Goal: Task Accomplishment & Management: Manage account settings

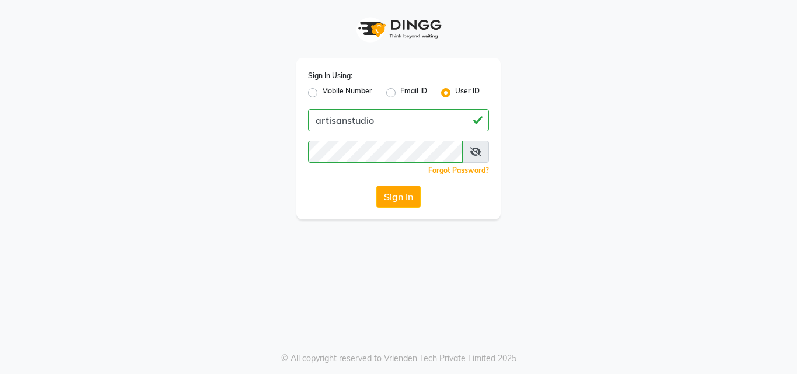
click at [396, 189] on button "Sign In" at bounding box center [399, 197] width 44 height 22
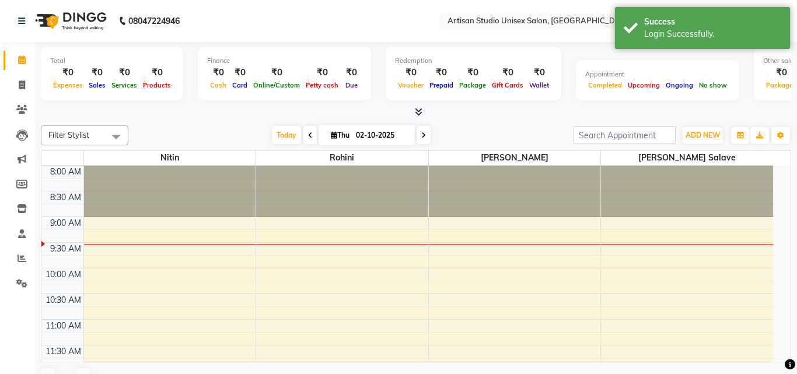
select select "en"
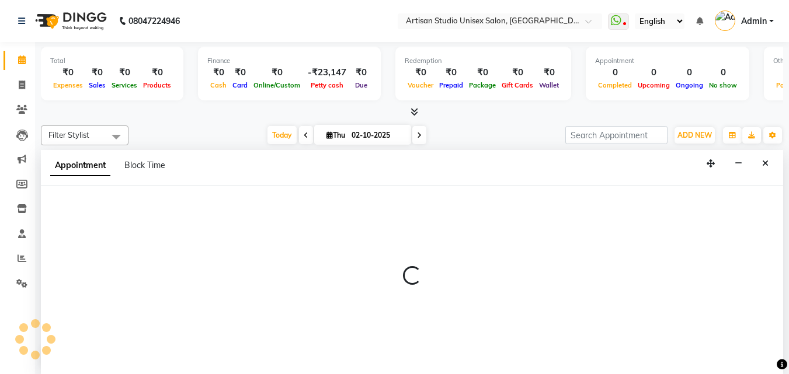
select select "51857"
select select "570"
select select "tentative"
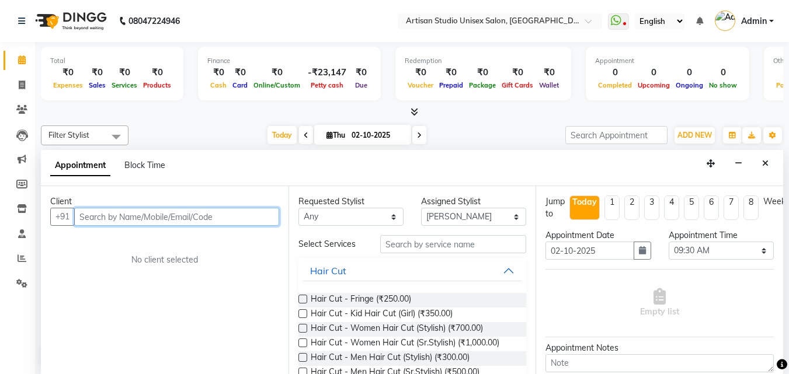
scroll to position [1, 0]
click at [163, 220] on input "text" at bounding box center [176, 216] width 205 height 18
type input "a"
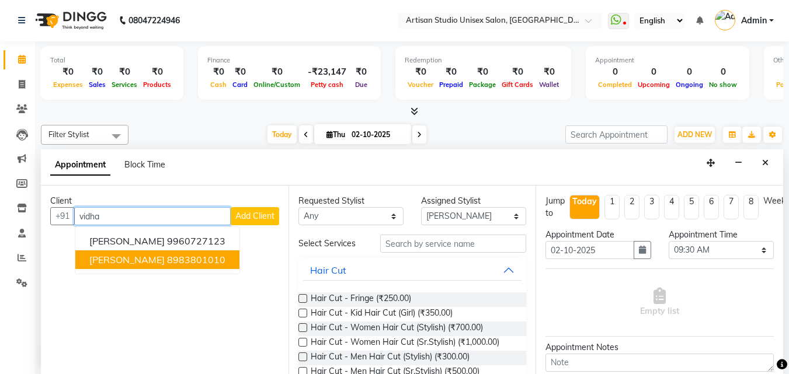
click at [150, 263] on span "[PERSON_NAME]" at bounding box center [126, 260] width 75 height 12
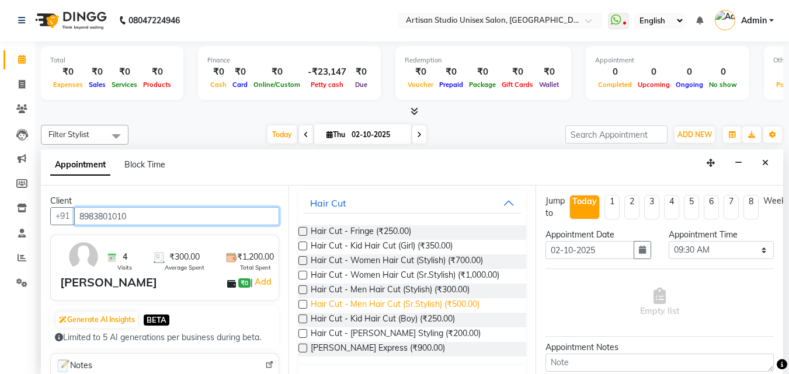
scroll to position [117, 0]
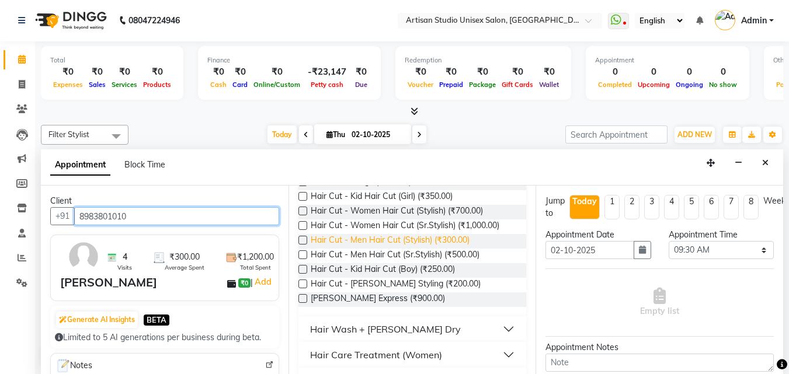
type input "8983801010"
click at [442, 238] on span "Hair Cut - Men Hair Cut (Stylish) (₹300.00)" at bounding box center [390, 241] width 159 height 15
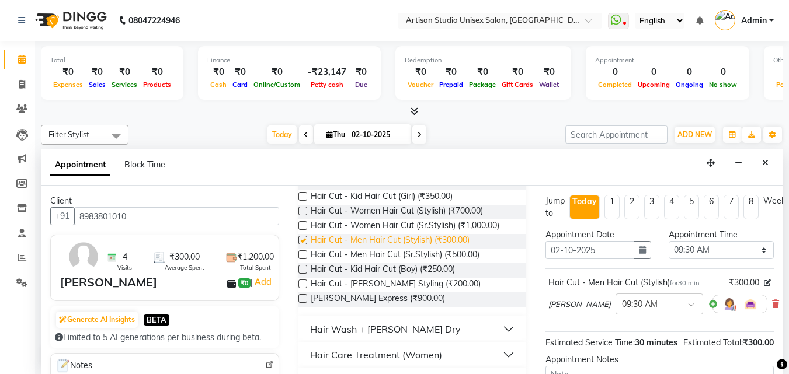
checkbox input "false"
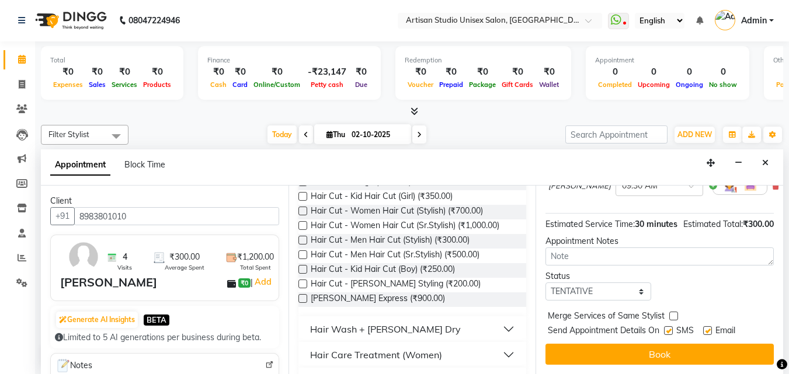
scroll to position [140, 0]
click at [671, 326] on label at bounding box center [668, 330] width 9 height 9
click at [671, 328] on input "checkbox" at bounding box center [668, 332] width 8 height 8
checkbox input "false"
click at [709, 326] on label at bounding box center [707, 330] width 9 height 9
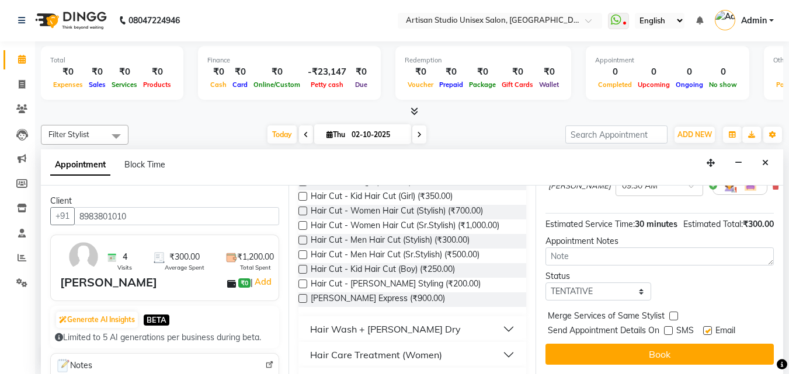
click at [709, 328] on input "checkbox" at bounding box center [707, 332] width 8 height 8
checkbox input "false"
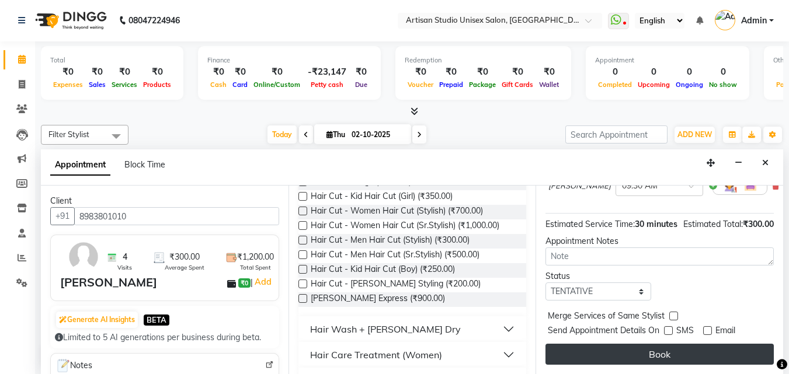
click at [704, 344] on button "Book" at bounding box center [659, 354] width 228 height 21
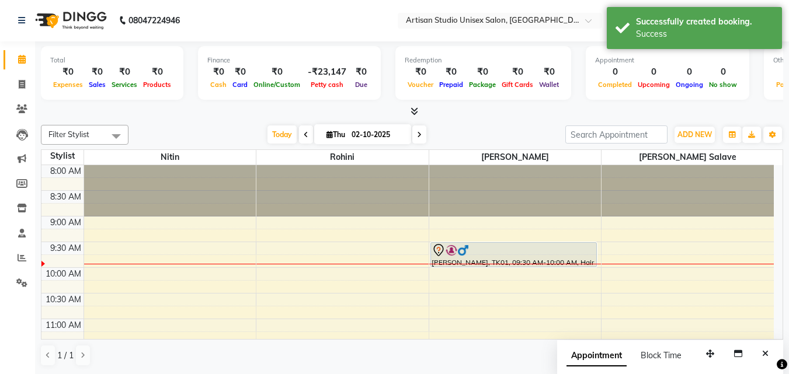
scroll to position [0, 0]
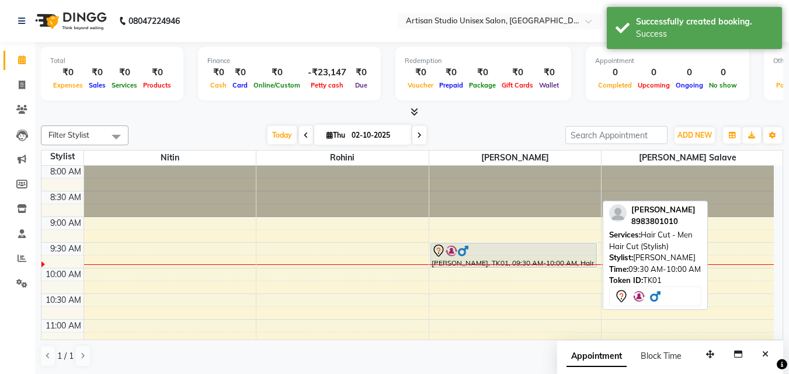
click at [504, 259] on div "[PERSON_NAME], TK01, 09:30 AM-10:00 AM, Hair Cut - Men Hair Cut (Stylish)" at bounding box center [513, 255] width 165 height 24
select select "7"
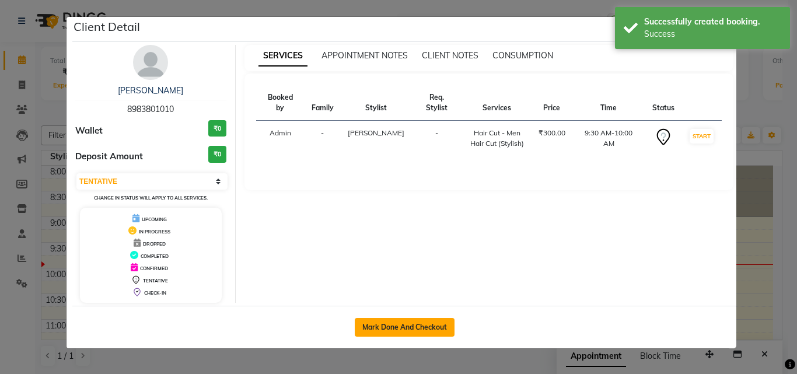
click at [413, 320] on button "Mark Done And Checkout" at bounding box center [405, 327] width 100 height 19
select select "4913"
select select "service"
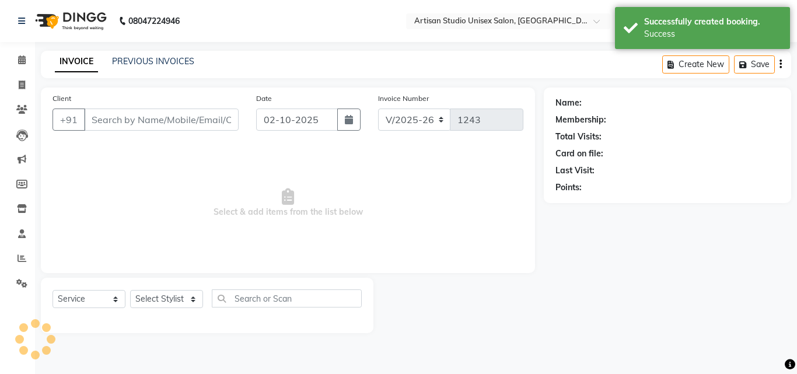
type input "8983801010"
select select "51857"
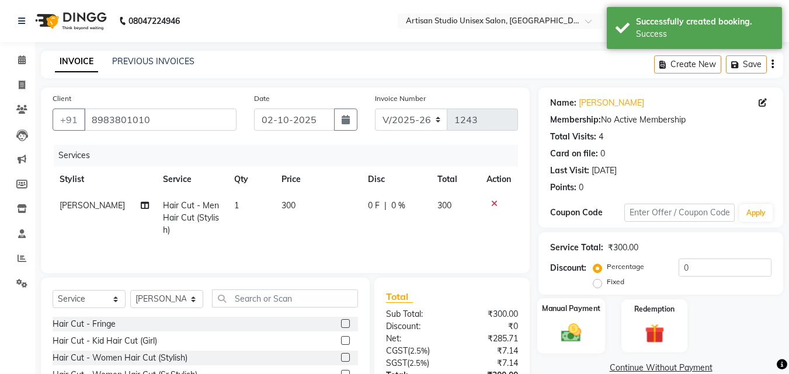
scroll to position [58, 0]
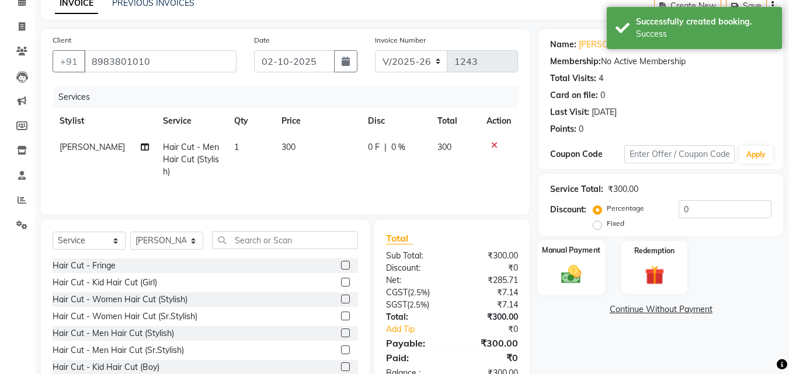
click at [581, 278] on img at bounding box center [571, 274] width 33 height 23
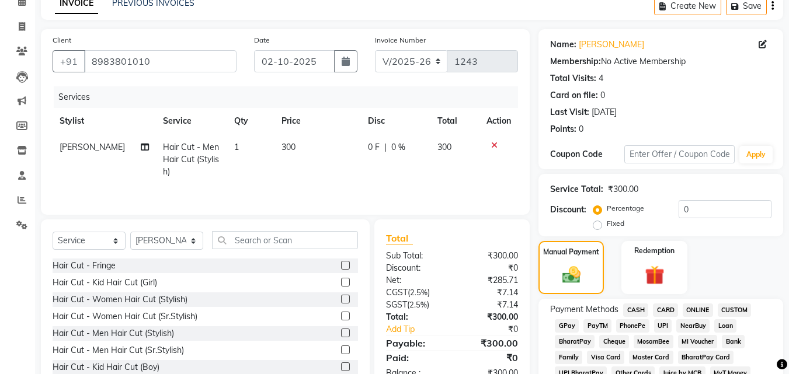
click at [637, 307] on span "CASH" at bounding box center [635, 310] width 25 height 13
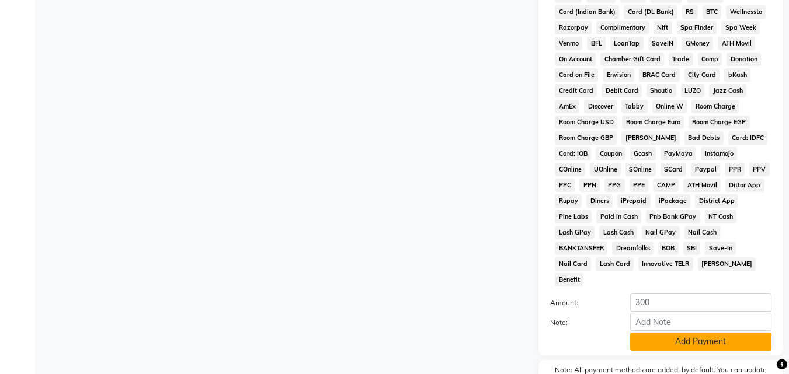
click at [645, 333] on button "Add Payment" at bounding box center [700, 342] width 141 height 18
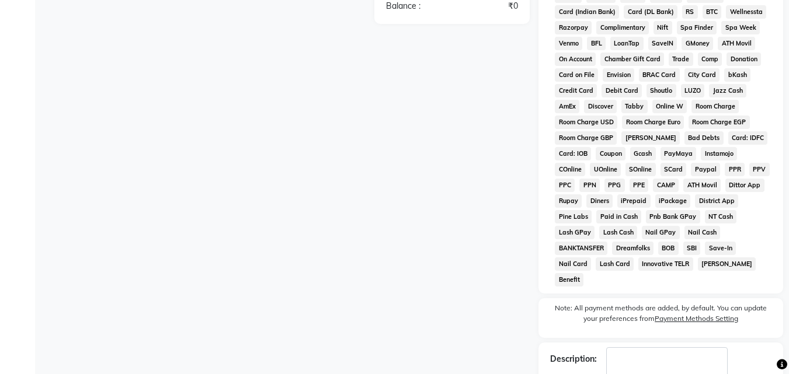
scroll to position [523, 0]
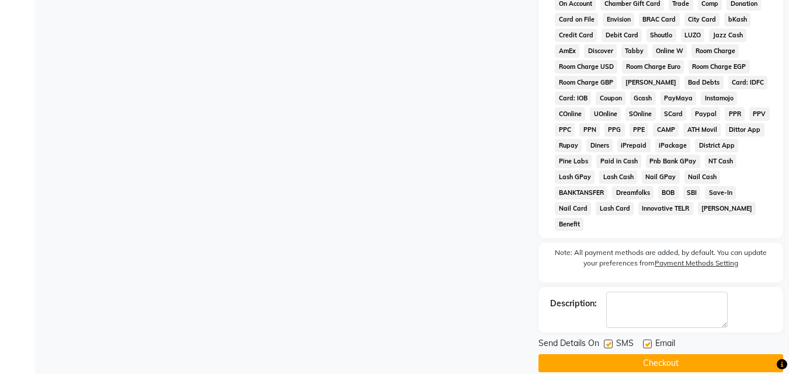
click at [607, 340] on label at bounding box center [608, 344] width 9 height 9
click at [607, 341] on input "checkbox" at bounding box center [608, 345] width 8 height 8
checkbox input "false"
click at [646, 340] on label at bounding box center [647, 344] width 9 height 9
click at [646, 341] on input "checkbox" at bounding box center [647, 345] width 8 height 8
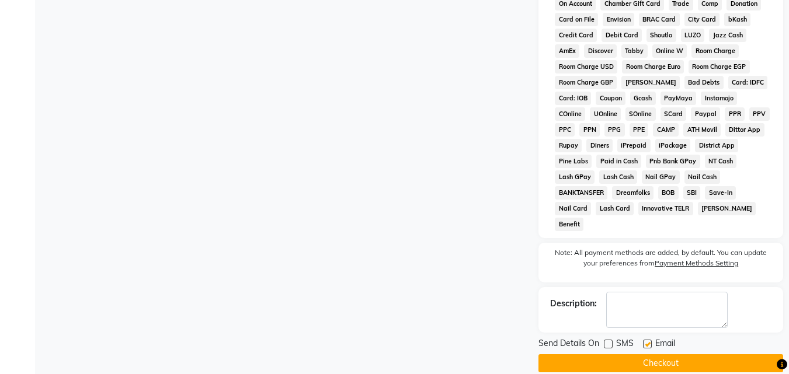
checkbox input "false"
click at [648, 354] on button "Checkout" at bounding box center [660, 363] width 245 height 18
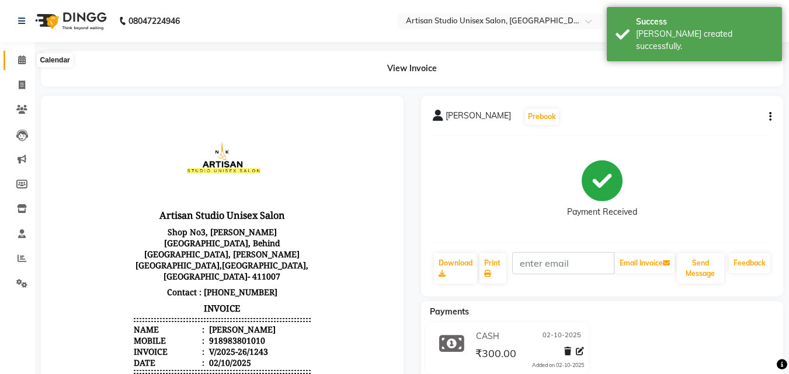
click at [21, 61] on icon at bounding box center [22, 59] width 8 height 9
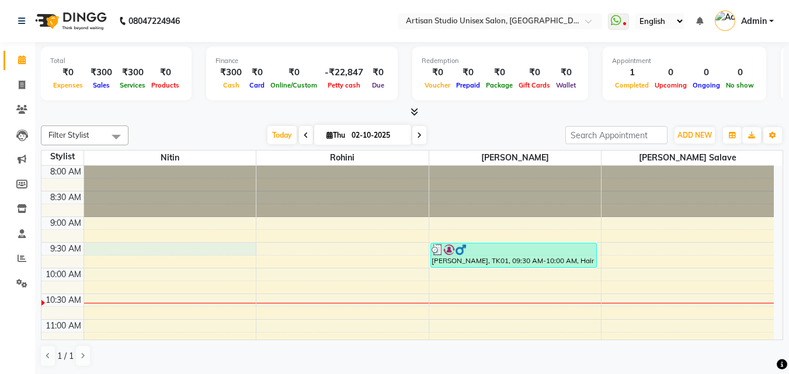
select select "31468"
select select "tentative"
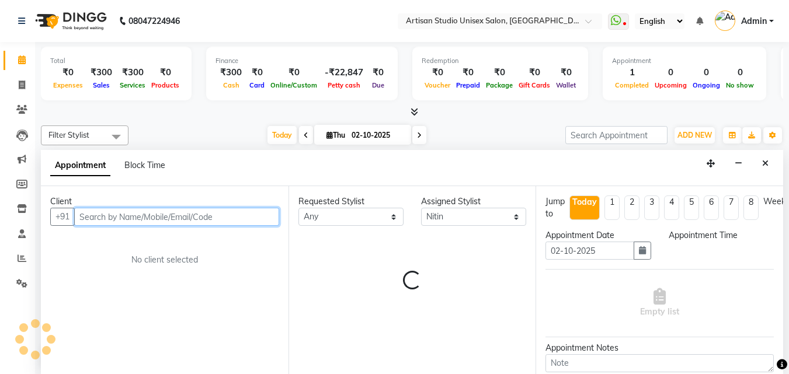
scroll to position [1, 0]
select select "570"
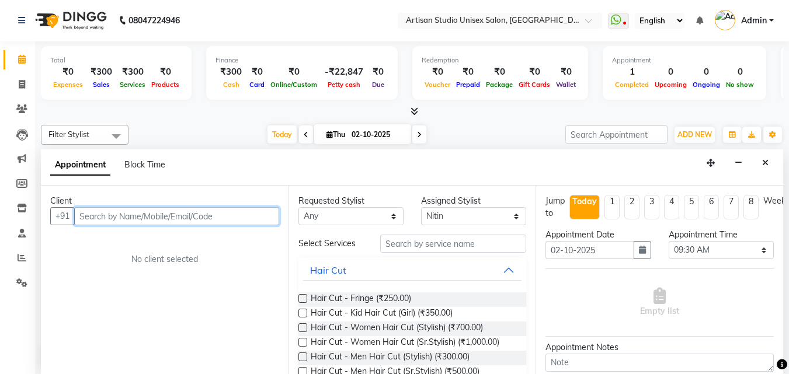
click at [145, 215] on input "text" at bounding box center [176, 216] width 205 height 18
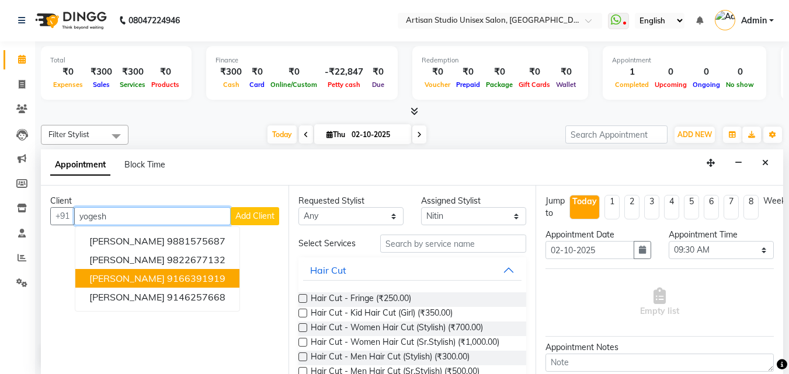
click at [149, 284] on span "[PERSON_NAME]" at bounding box center [126, 279] width 75 height 12
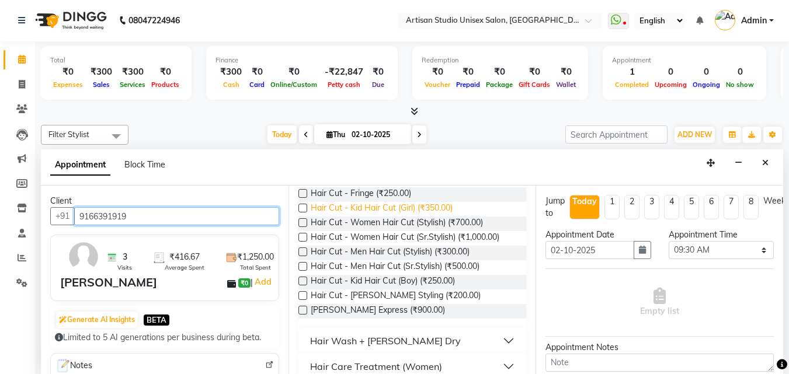
scroll to position [117, 0]
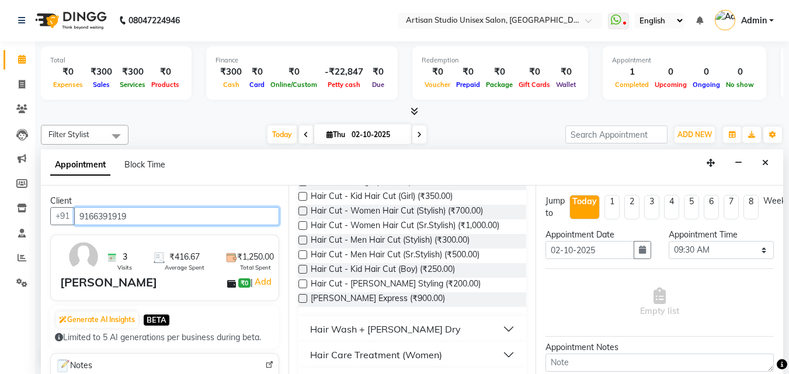
type input "9166391919"
click at [303, 281] on label at bounding box center [302, 284] width 9 height 9
click at [303, 281] on input "checkbox" at bounding box center [302, 285] width 8 height 8
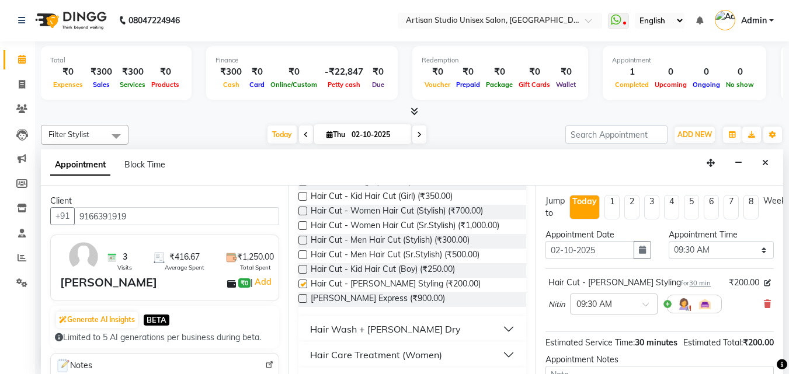
checkbox input "false"
click at [302, 239] on label at bounding box center [302, 240] width 9 height 9
click at [302, 239] on input "checkbox" at bounding box center [302, 242] width 8 height 8
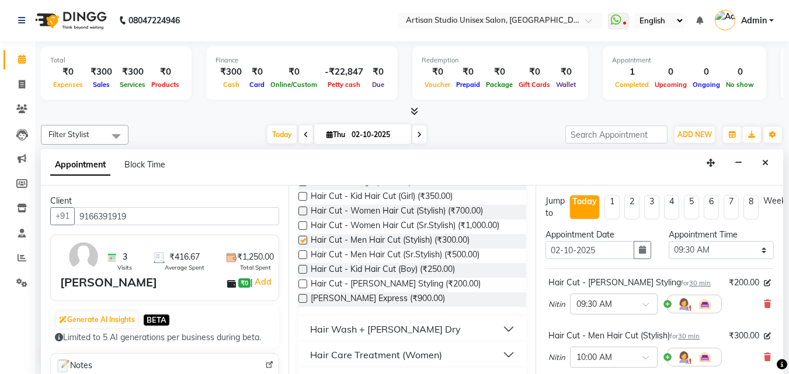
checkbox input "false"
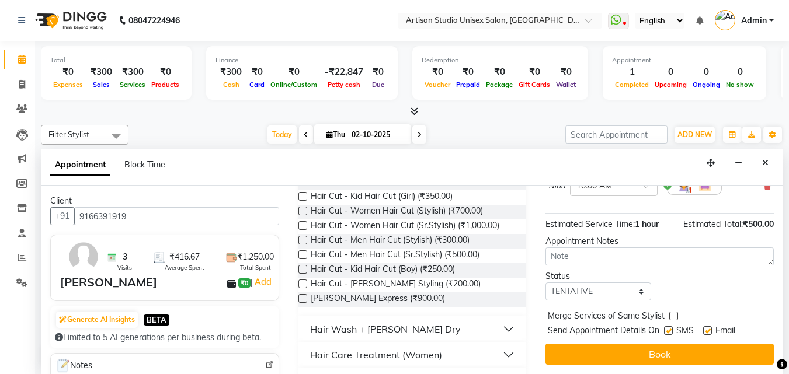
scroll to position [180, 0]
click at [668, 326] on label at bounding box center [668, 330] width 9 height 9
click at [668, 328] on input "checkbox" at bounding box center [668, 332] width 8 height 8
click at [668, 326] on label at bounding box center [668, 330] width 9 height 9
click at [668, 328] on input "checkbox" at bounding box center [668, 332] width 8 height 8
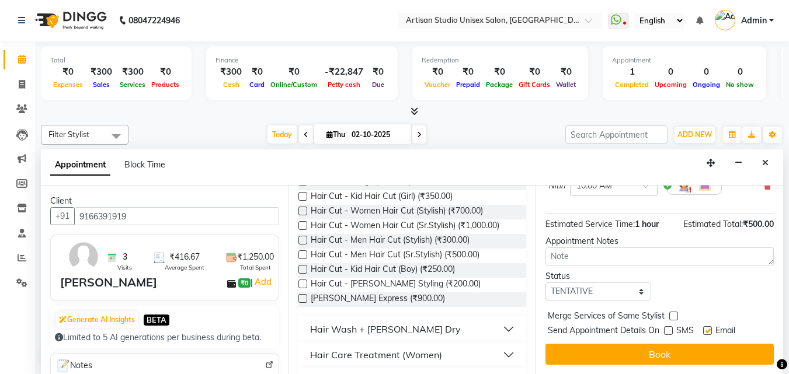
checkbox input "true"
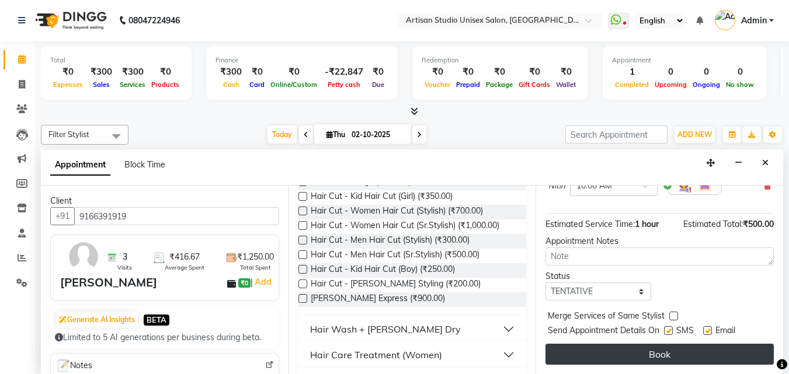
click at [671, 344] on button "Book" at bounding box center [659, 354] width 228 height 21
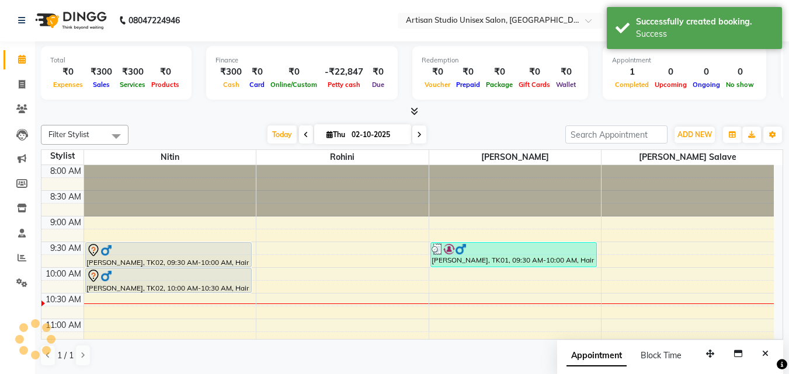
scroll to position [0, 0]
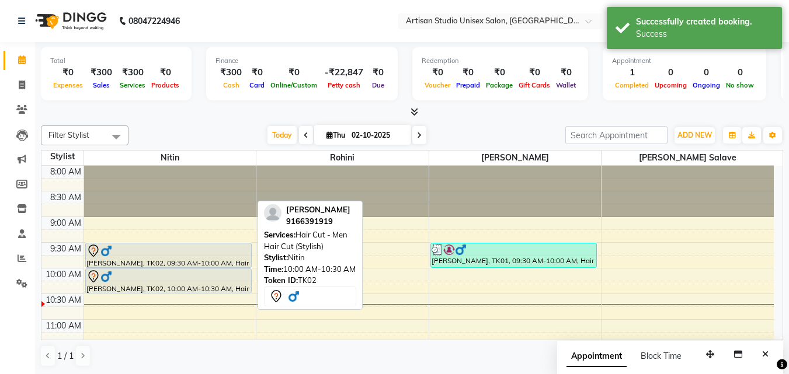
click at [152, 278] on div at bounding box center [168, 277] width 164 height 14
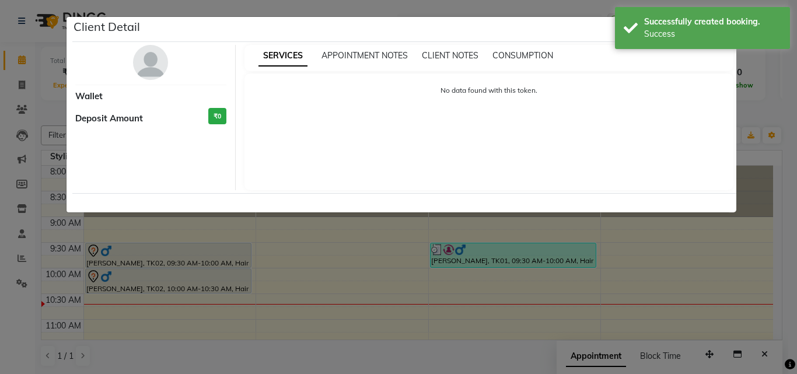
select select "7"
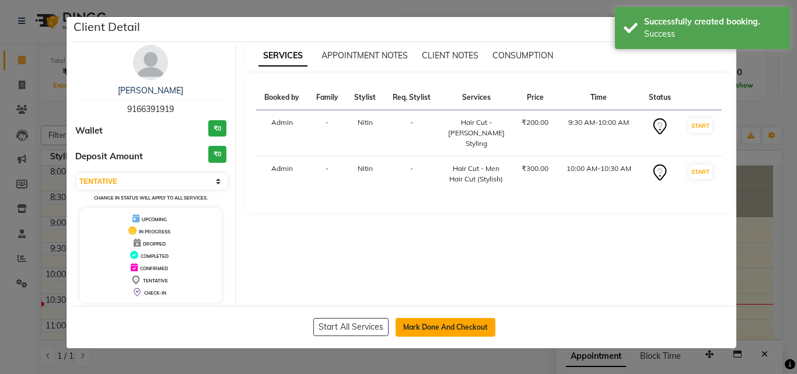
click at [458, 324] on button "Mark Done And Checkout" at bounding box center [446, 327] width 100 height 19
select select "4913"
select select "service"
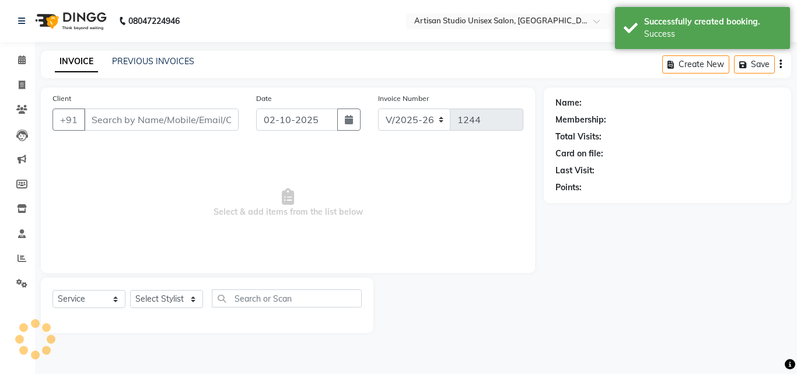
type input "9166391919"
select select "31468"
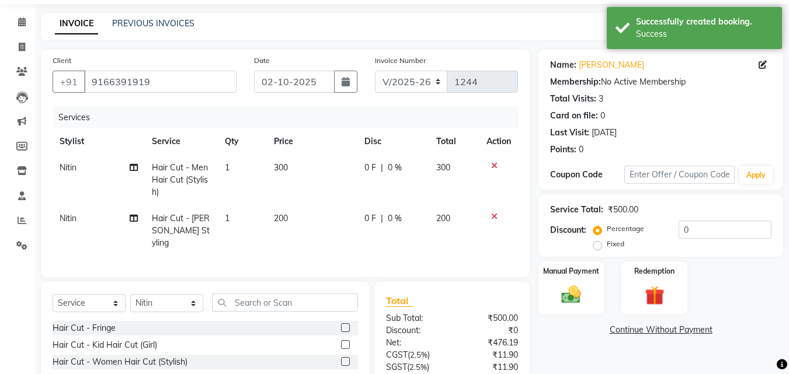
scroll to position [58, 0]
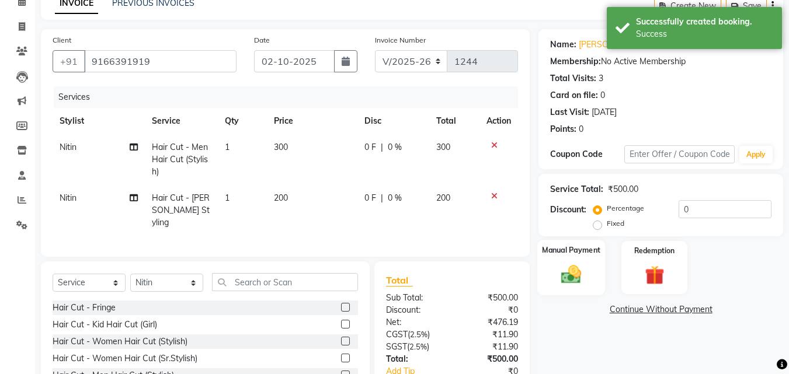
click at [569, 262] on div "Manual Payment" at bounding box center [571, 267] width 68 height 55
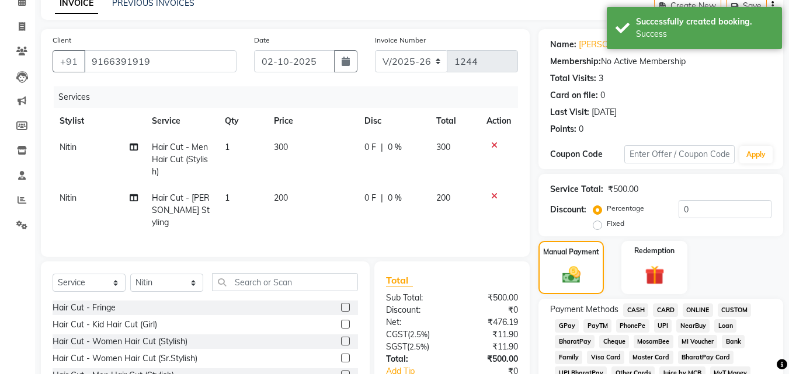
click at [633, 308] on span "CASH" at bounding box center [635, 310] width 25 height 13
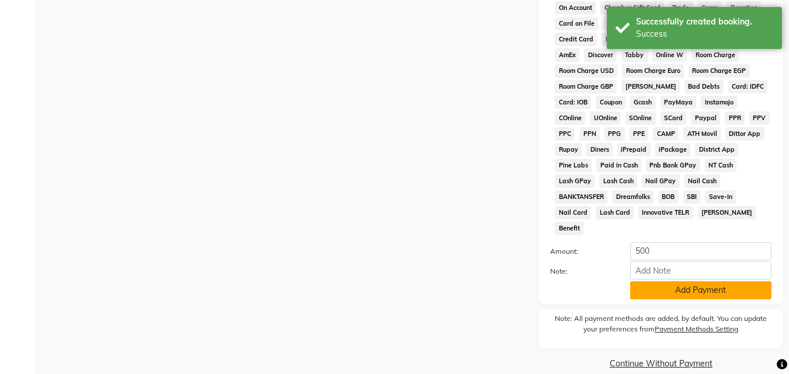
click at [681, 281] on button "Add Payment" at bounding box center [700, 290] width 141 height 18
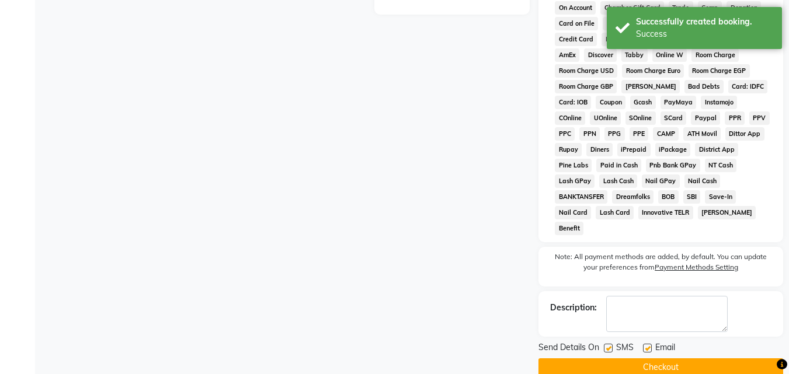
click at [608, 344] on label at bounding box center [608, 348] width 9 height 9
click at [608, 345] on input "checkbox" at bounding box center [608, 349] width 8 height 8
checkbox input "false"
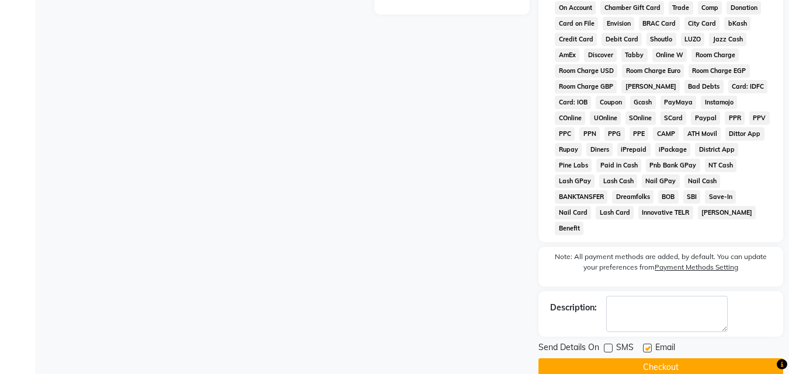
click at [650, 344] on label at bounding box center [647, 348] width 9 height 9
click at [650, 345] on input "checkbox" at bounding box center [647, 349] width 8 height 8
checkbox input "false"
click at [647, 358] on button "Checkout" at bounding box center [660, 367] width 245 height 18
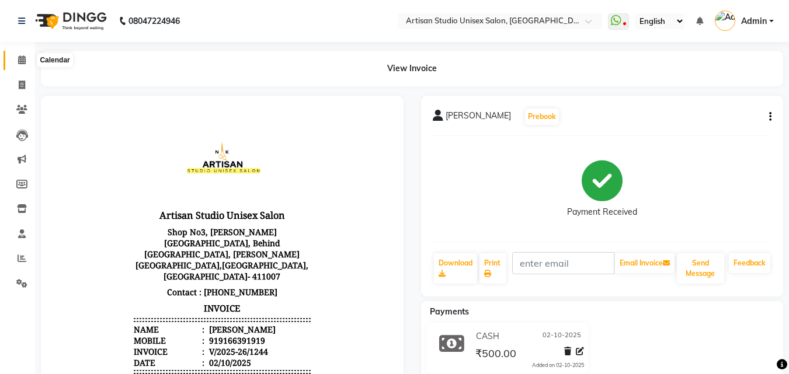
click at [23, 61] on icon at bounding box center [22, 59] width 8 height 9
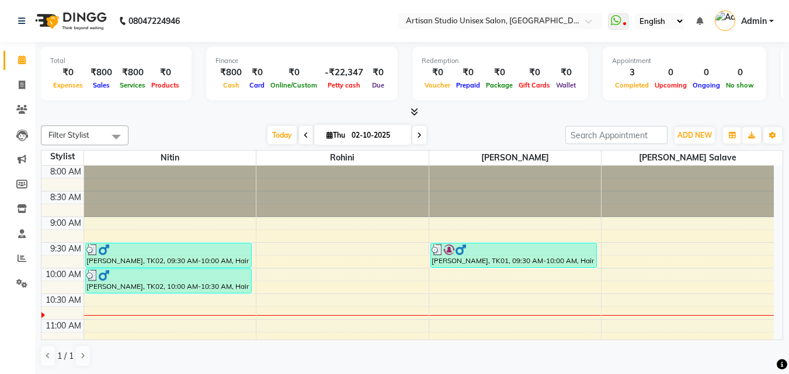
click at [304, 132] on icon at bounding box center [306, 135] width 5 height 7
type input "01-10-2025"
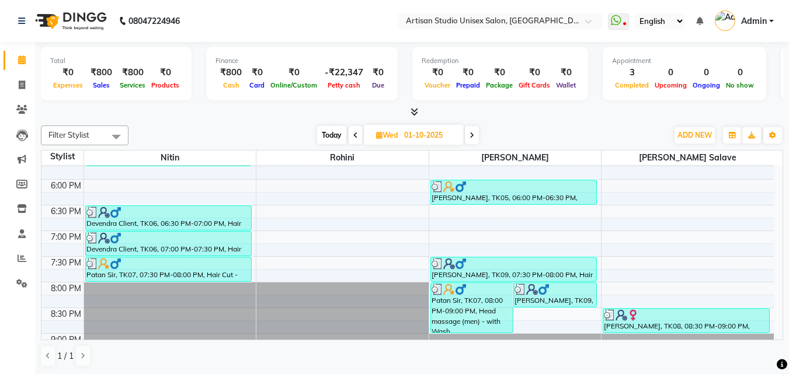
scroll to position [545, 0]
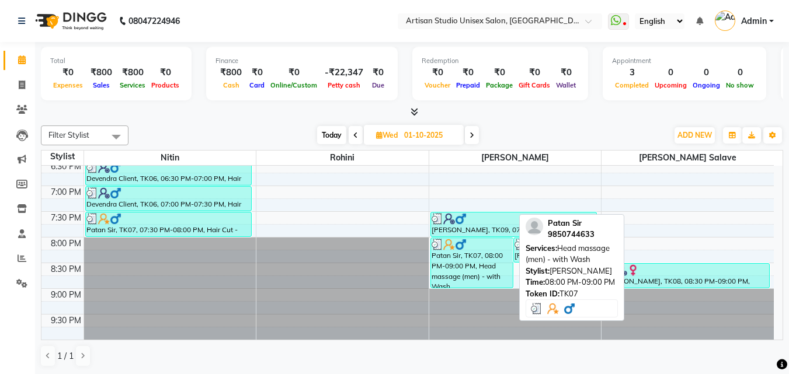
click at [457, 278] on div "Patan Sir, TK07, 08:00 PM-09:00 PM, Head massage (men) - with Wash" at bounding box center [472, 263] width 82 height 50
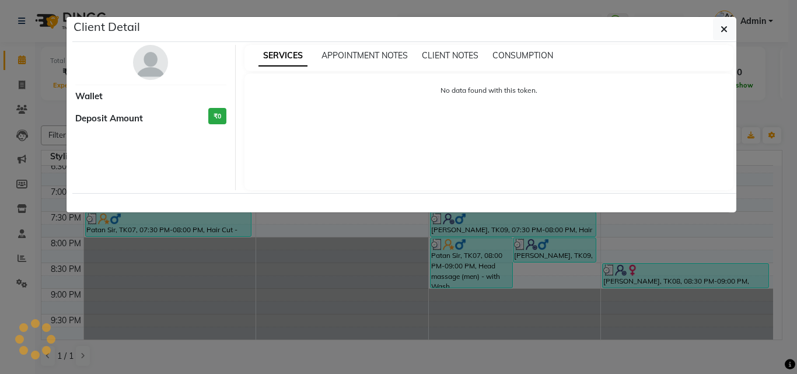
select select "3"
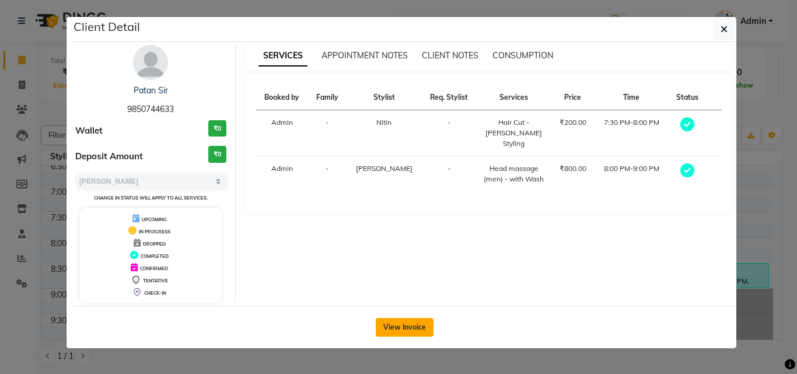
click at [421, 319] on button "View Invoice" at bounding box center [405, 327] width 58 height 19
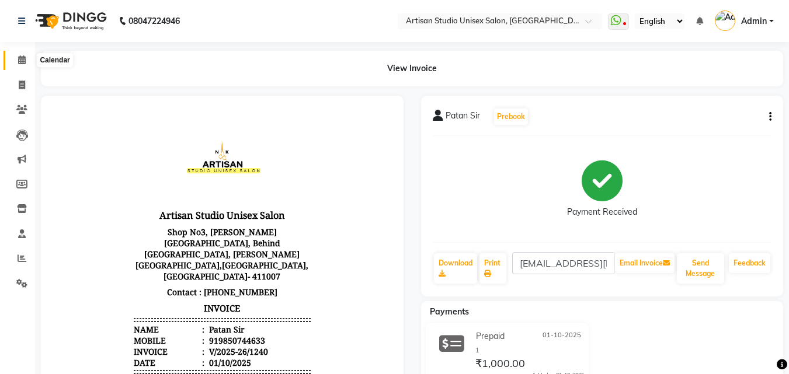
click at [25, 56] on icon at bounding box center [22, 59] width 8 height 9
